Goal: Check status

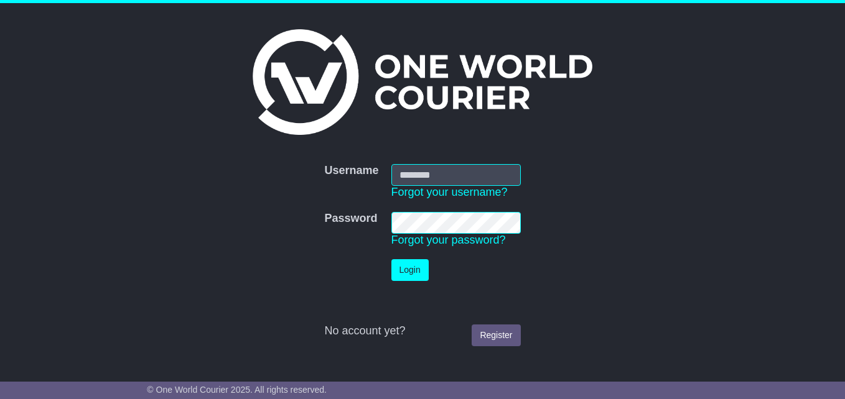
type input "***"
click at [404, 267] on button "Login" at bounding box center [409, 270] width 37 height 22
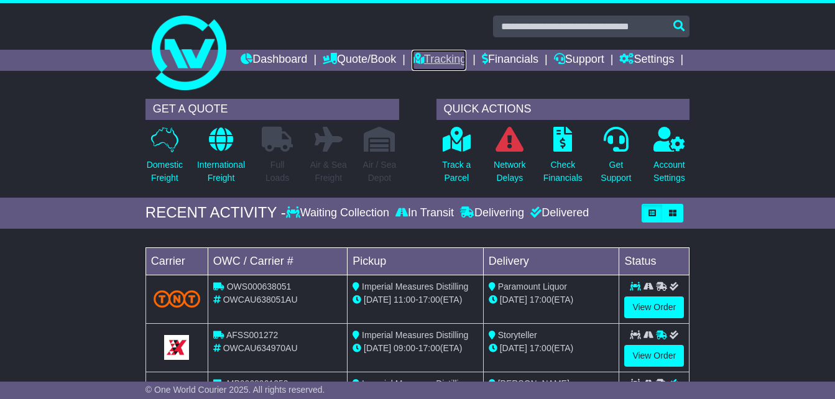
click at [466, 55] on link "Tracking" at bounding box center [439, 60] width 55 height 21
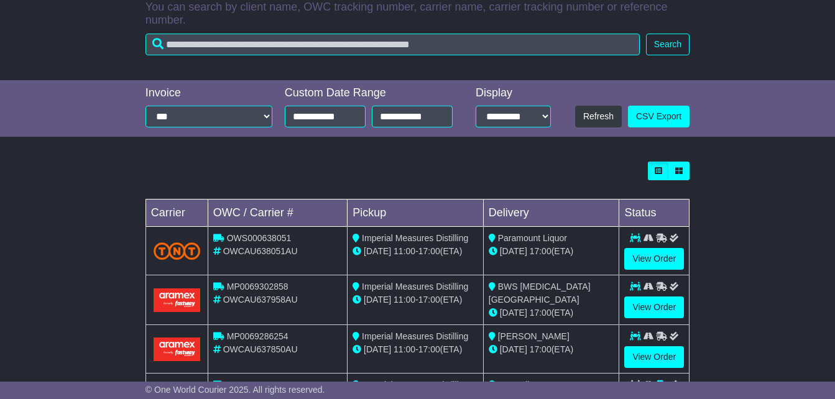
scroll to position [379, 0]
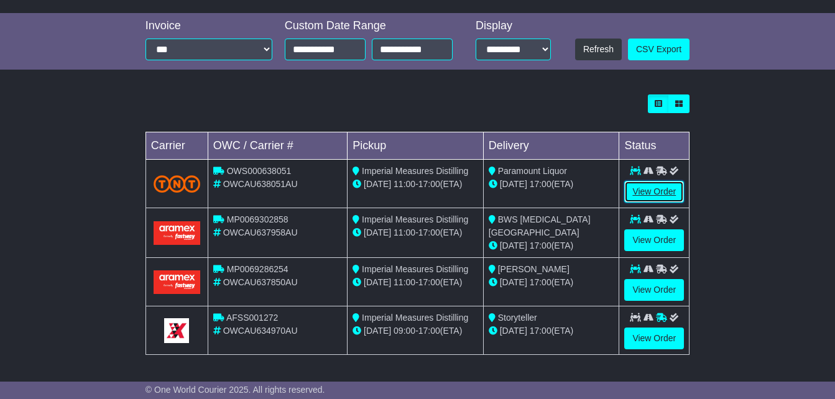
click at [652, 192] on link "View Order" at bounding box center [654, 192] width 60 height 22
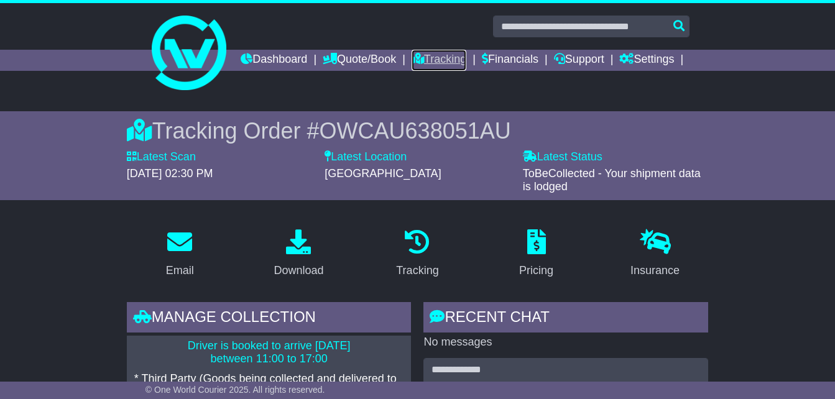
click at [466, 54] on link "Tracking" at bounding box center [439, 60] width 55 height 21
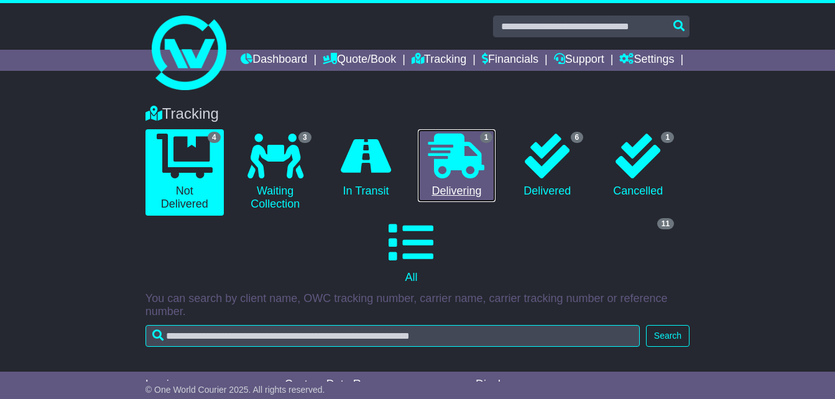
click at [448, 166] on icon at bounding box center [456, 156] width 56 height 45
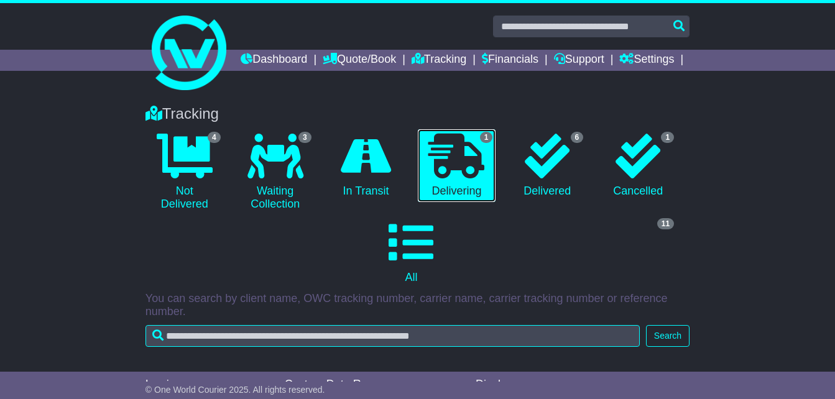
scroll to position [233, 0]
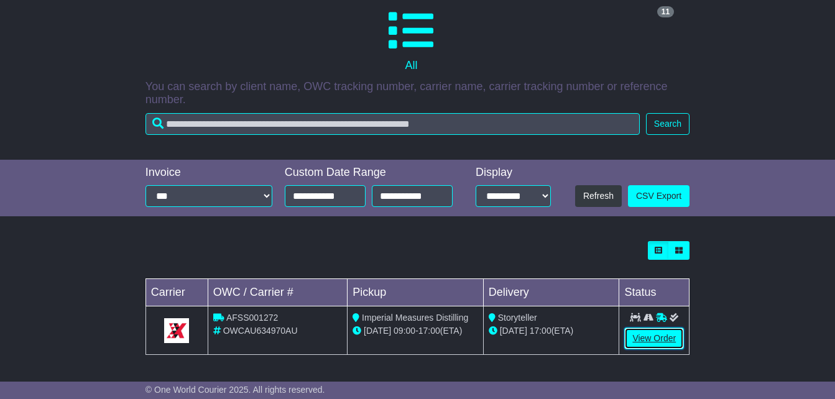
click at [654, 338] on link "View Order" at bounding box center [654, 339] width 60 height 22
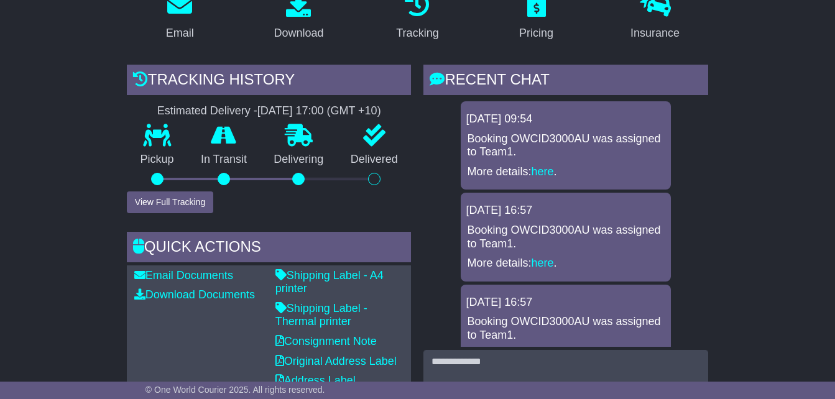
scroll to position [271, 0]
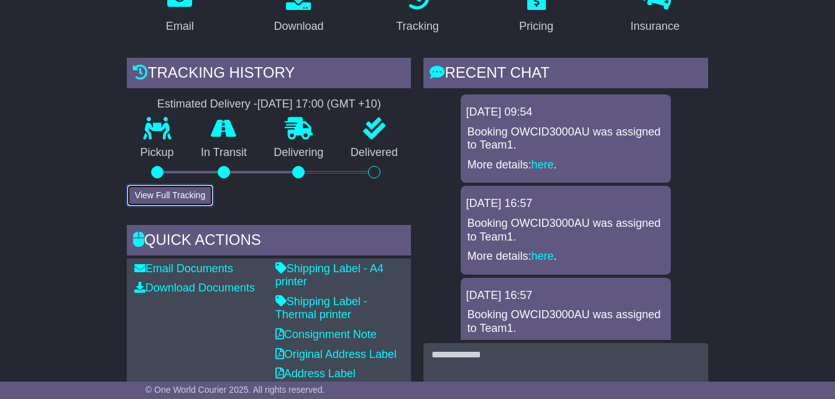
click at [169, 193] on button "View Full Tracking" at bounding box center [170, 196] width 86 height 22
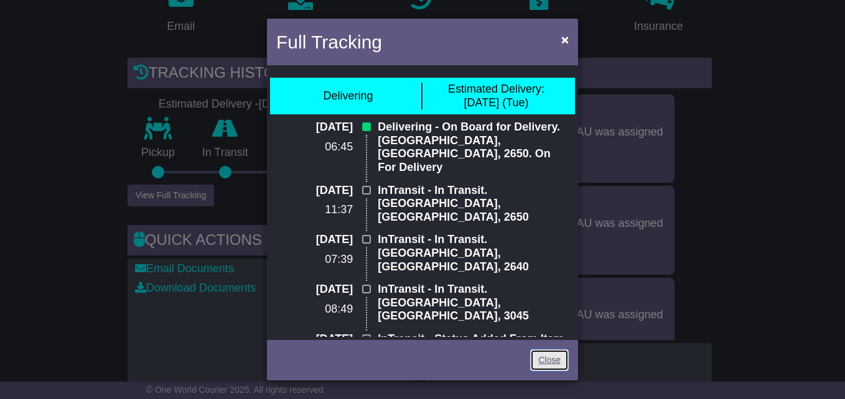
click at [549, 354] on link "Close" at bounding box center [549, 361] width 39 height 22
